Goal: Task Accomplishment & Management: Complete application form

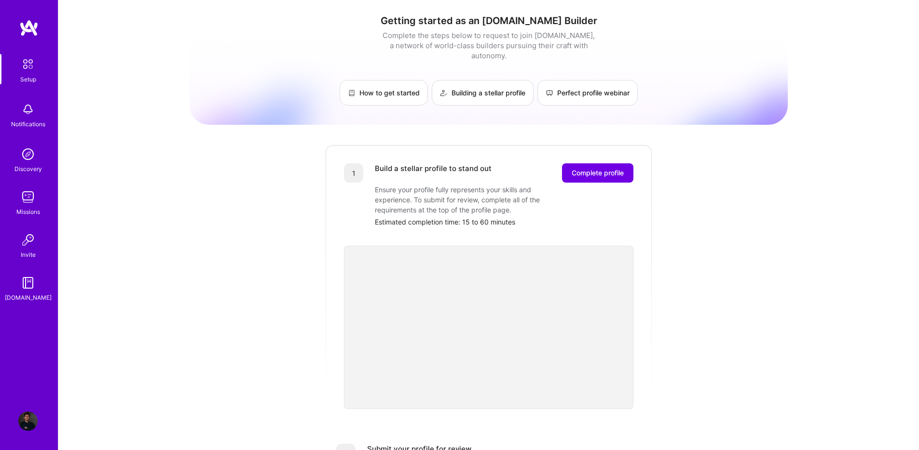
scroll to position [65, 0]
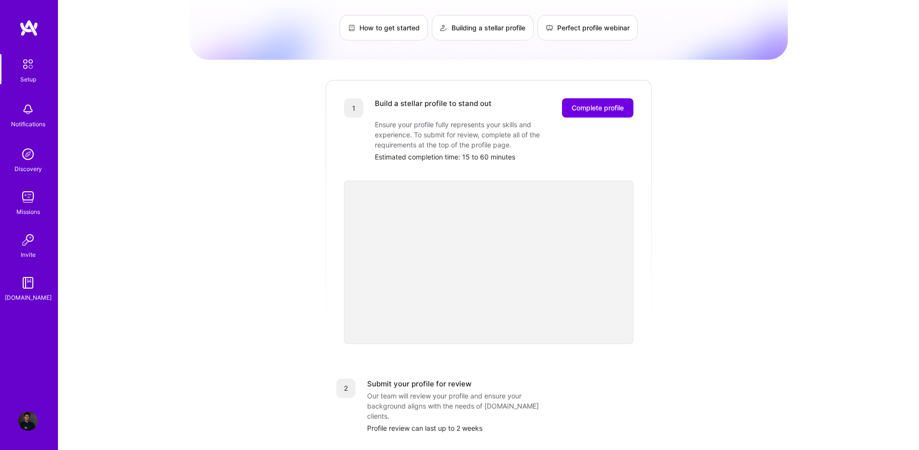
click at [777, 258] on div "Getting started as an [DOMAIN_NAME] Builder Complete the steps below to request…" at bounding box center [489, 311] width 598 height 739
click at [668, 238] on div "Getting started as an [DOMAIN_NAME] Builder Complete the steps below to request…" at bounding box center [489, 311] width 598 height 739
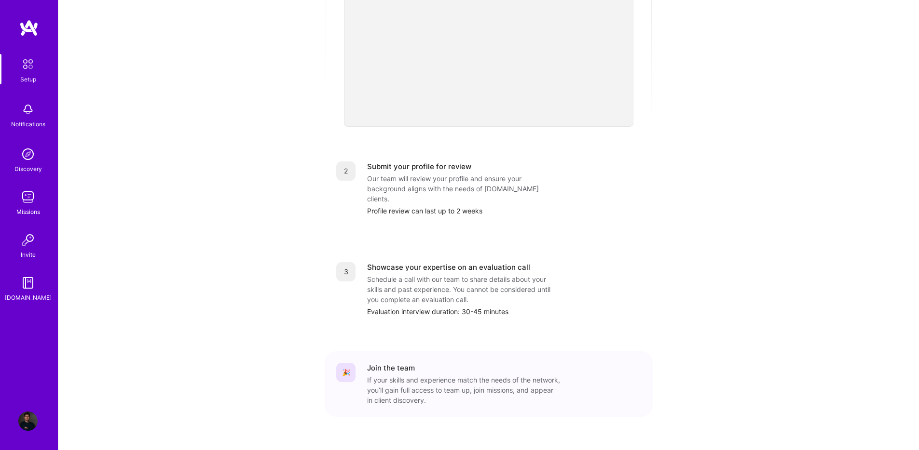
scroll to position [0, 0]
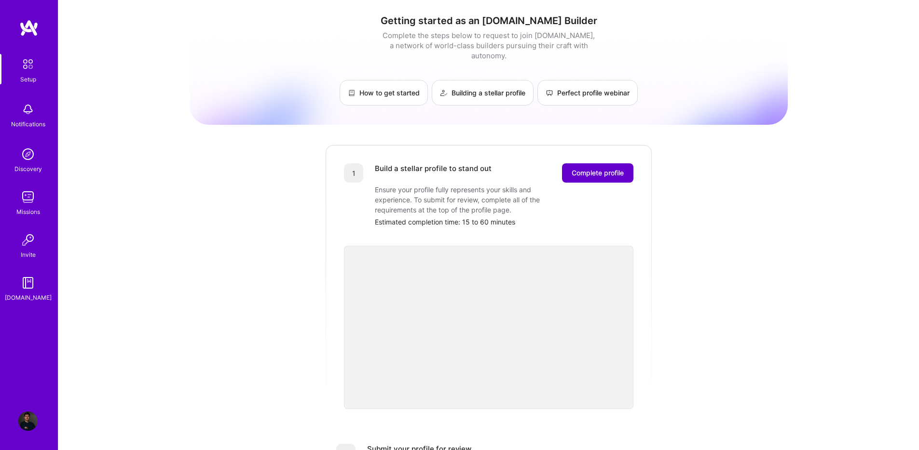
click at [612, 168] on span "Complete profile" at bounding box center [598, 173] width 52 height 10
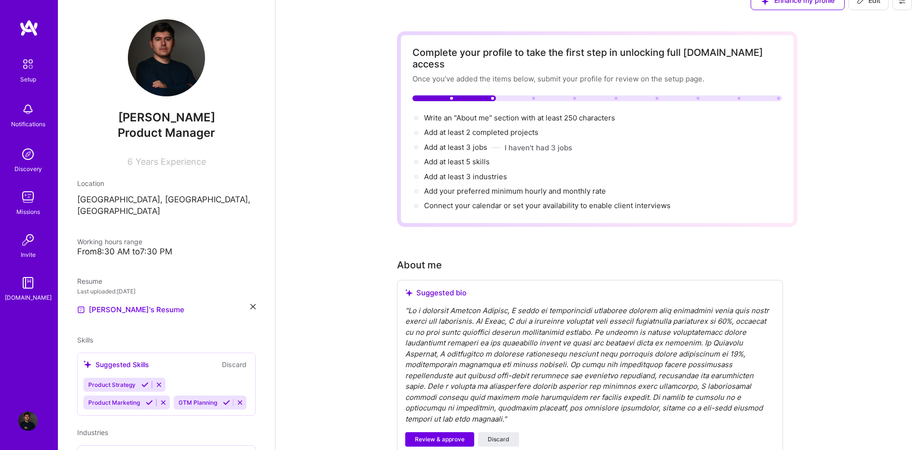
scroll to position [76, 0]
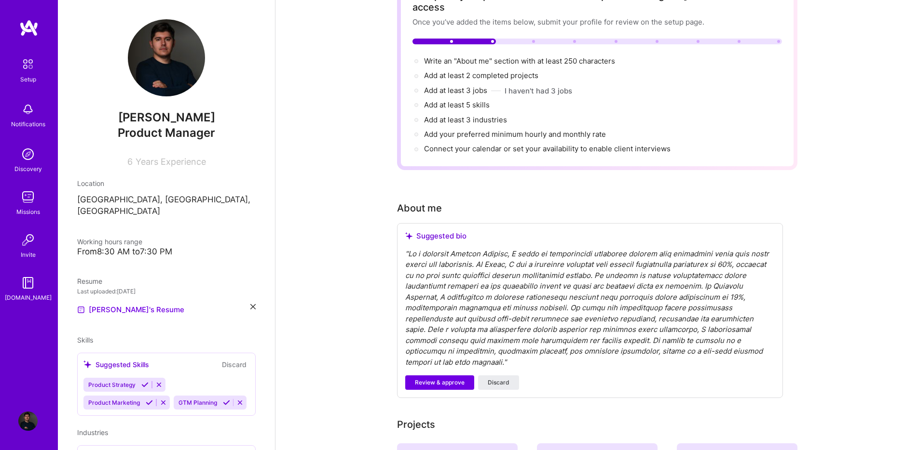
click at [631, 264] on div "" "" at bounding box center [589, 309] width 369 height 120
click at [432, 379] on span "Review & approve" at bounding box center [440, 383] width 50 height 9
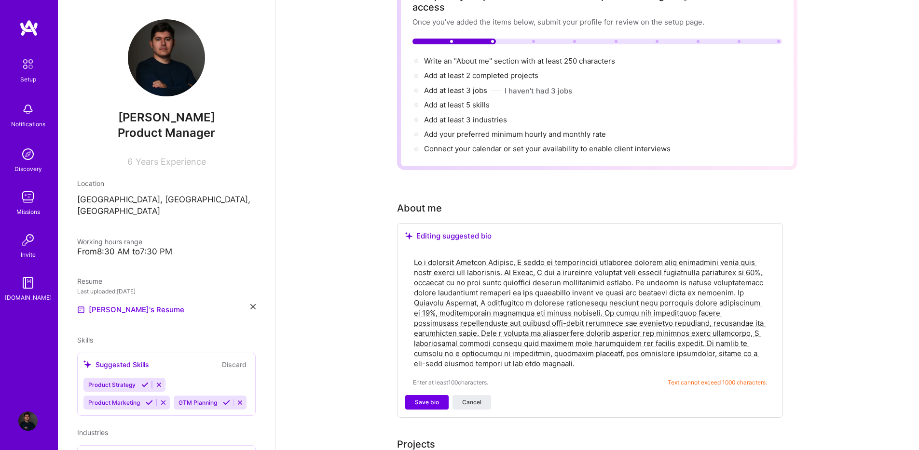
click at [660, 272] on textarea at bounding box center [590, 313] width 354 height 113
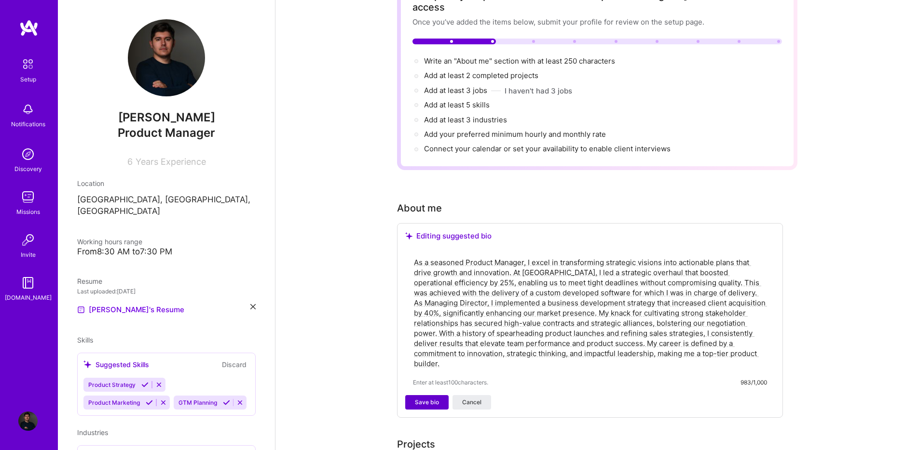
type textarea "As a seasoned Product Manager, I excel in transforming strategic visions into a…"
click at [420, 398] on span "Save bio" at bounding box center [427, 402] width 24 height 9
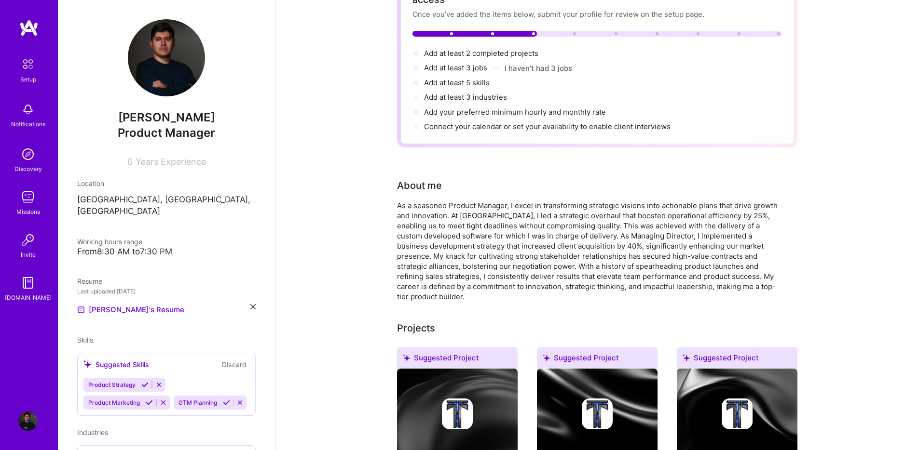
scroll to position [0, 0]
